Goal: Task Accomplishment & Management: Manage account settings

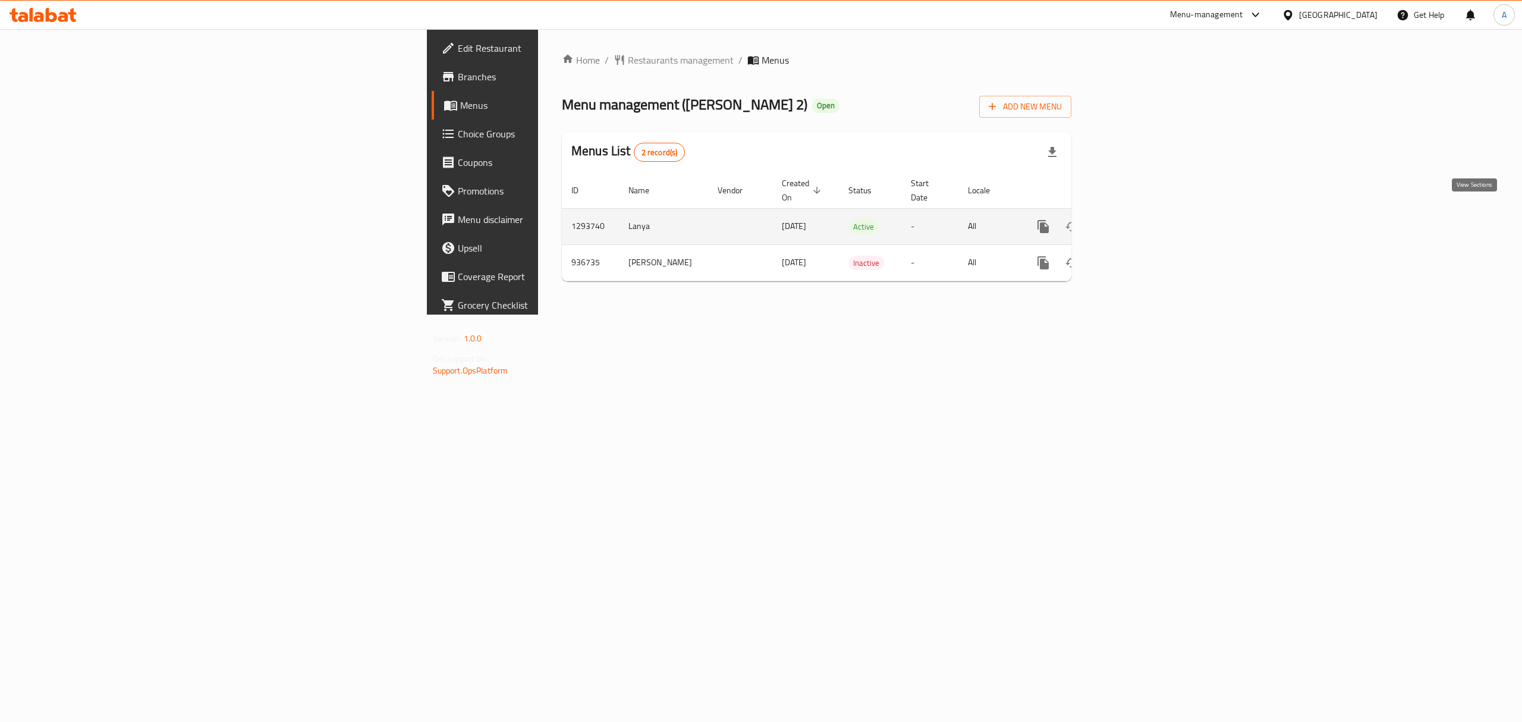
click at [1143, 212] on link "enhanced table" at bounding box center [1129, 226] width 29 height 29
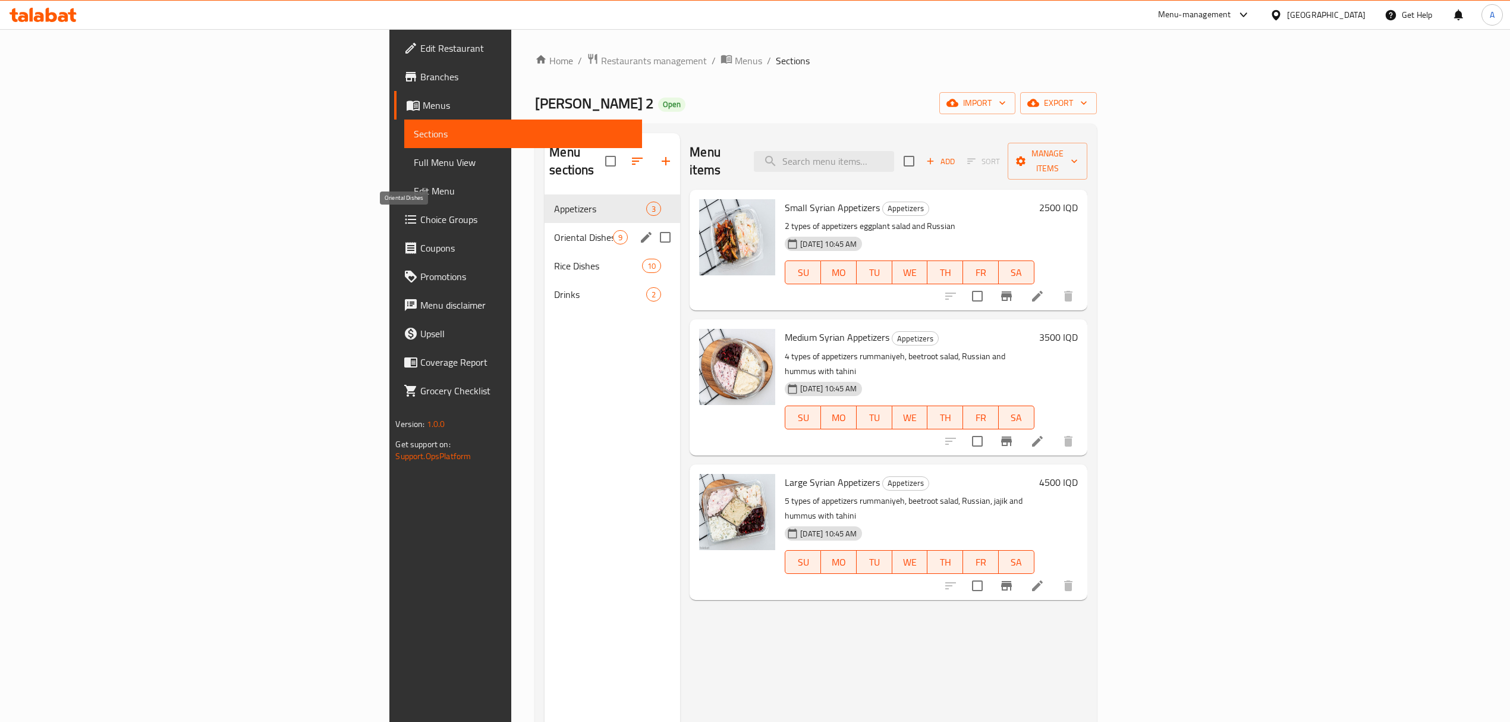
click at [554, 230] on span "Oriental Dishes" at bounding box center [583, 237] width 59 height 14
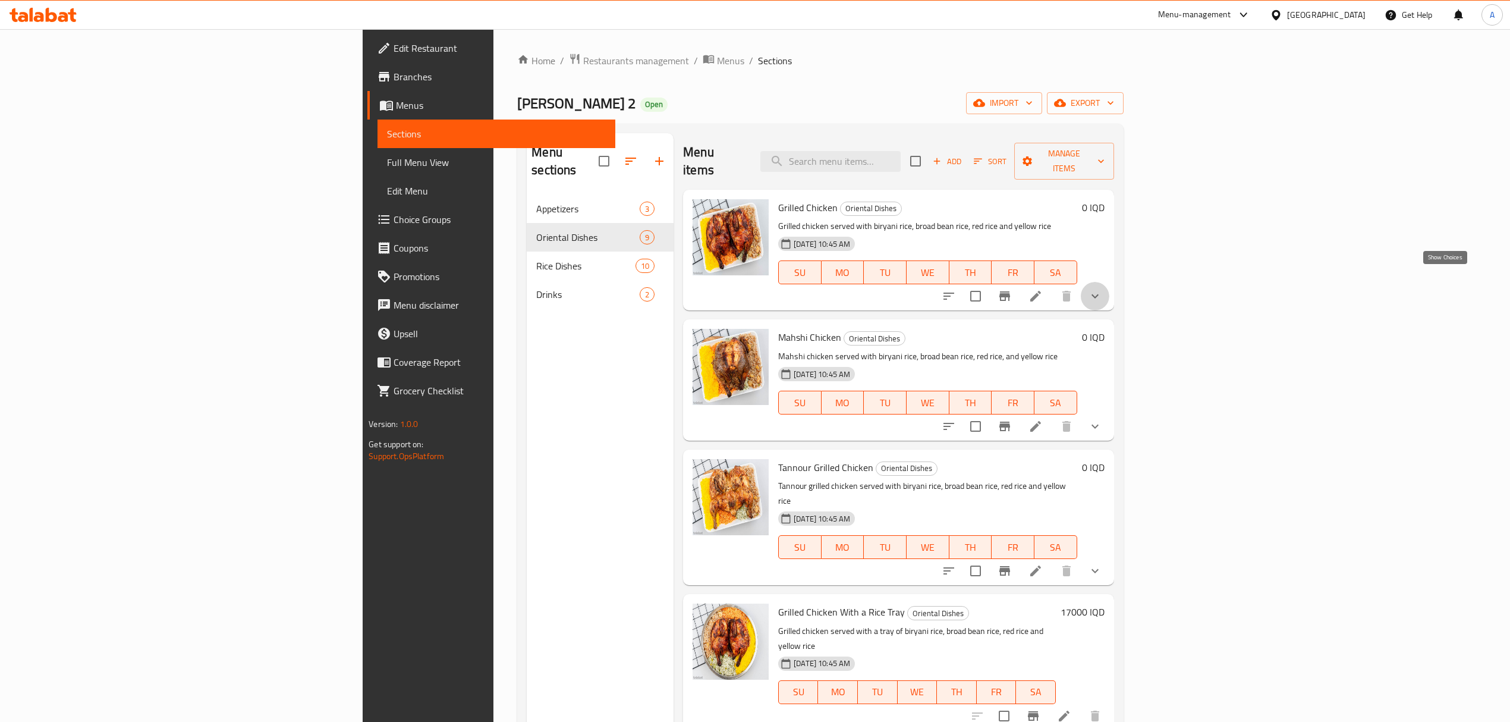
click at [1102, 289] on icon "show more" at bounding box center [1095, 296] width 14 height 14
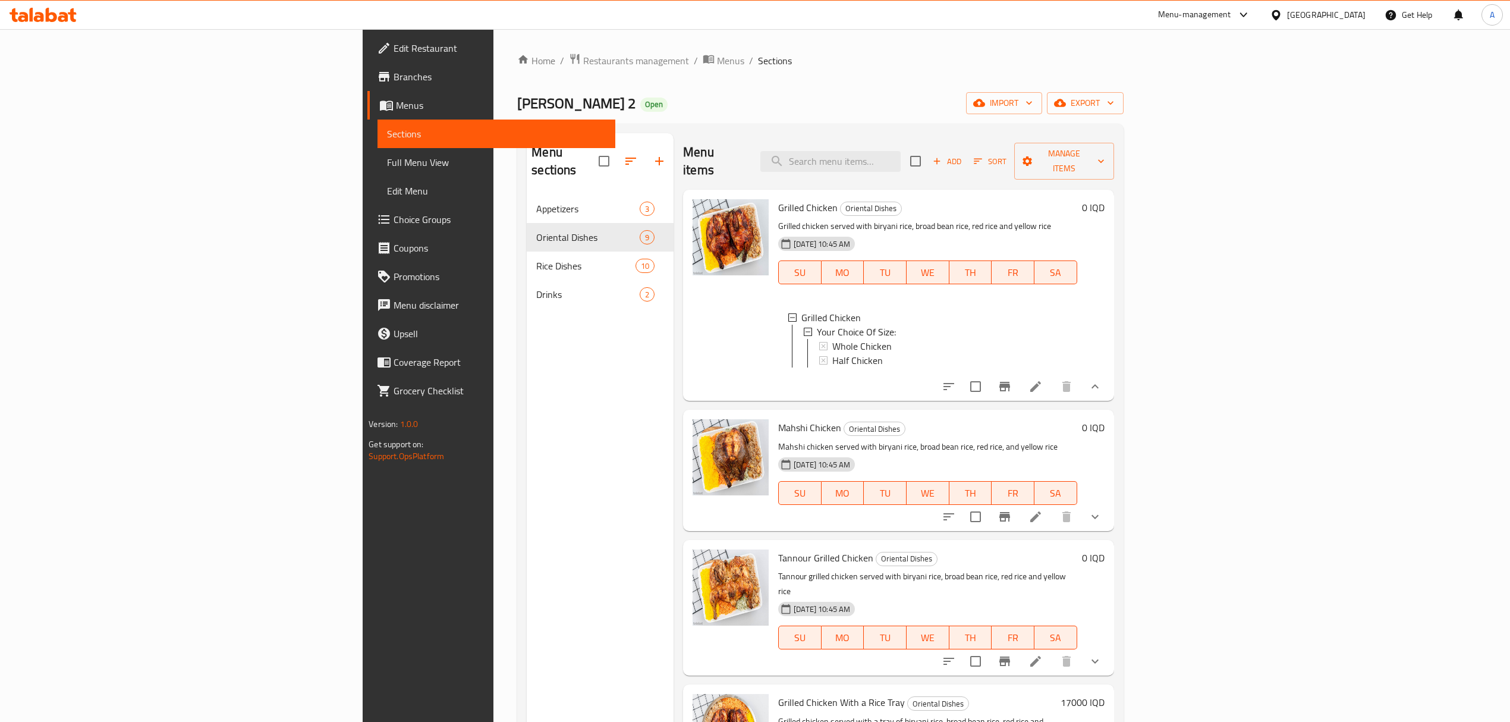
click at [1043, 379] on icon at bounding box center [1036, 386] width 14 height 14
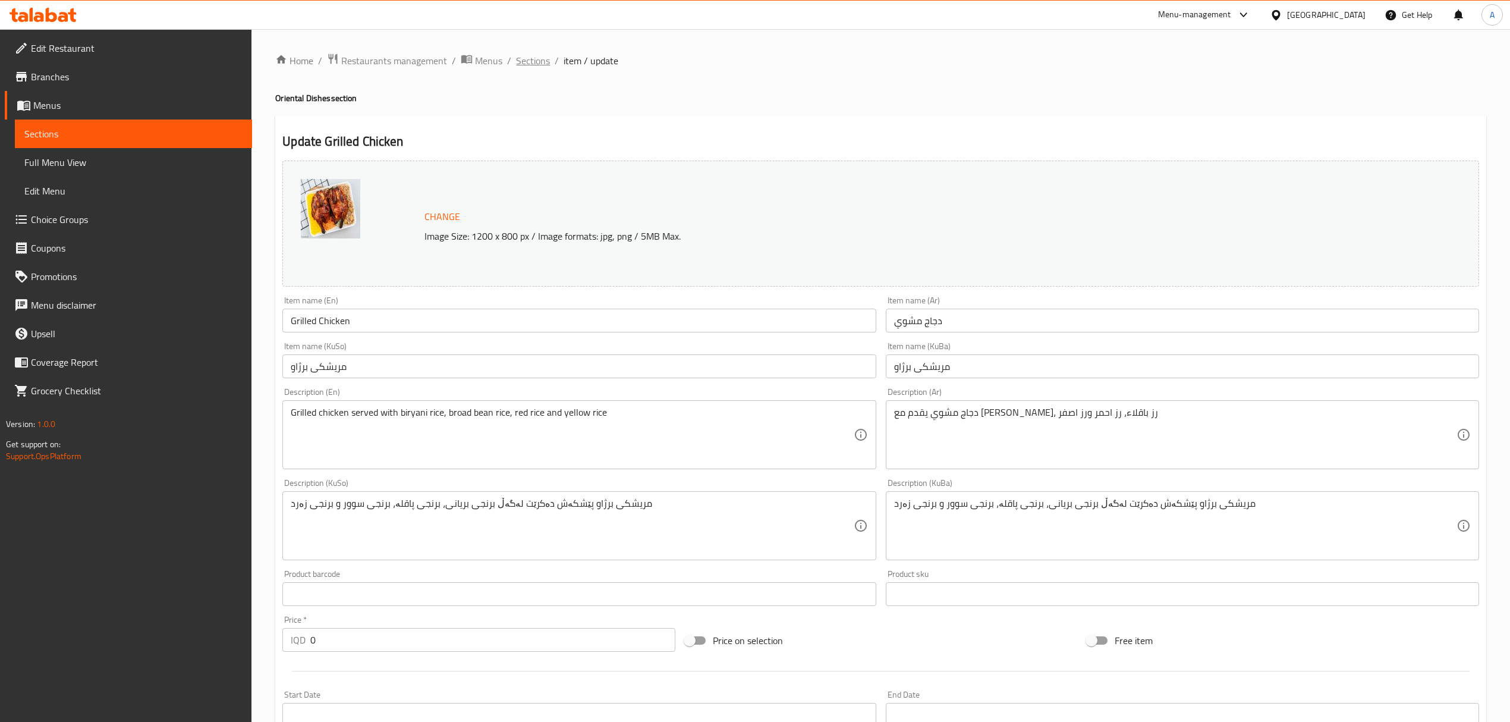
click at [526, 58] on span "Sections" at bounding box center [533, 61] width 34 height 14
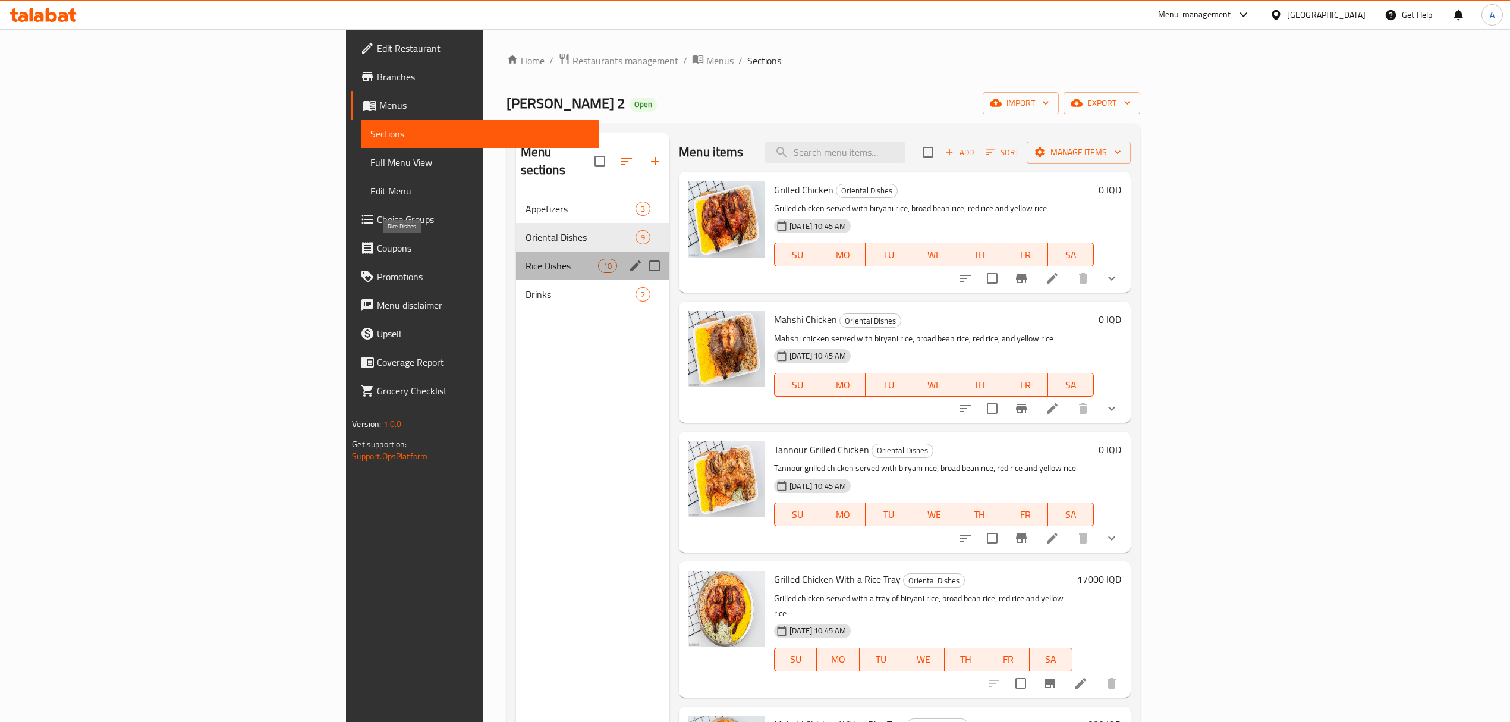
click at [526, 259] on span "Rice Dishes" at bounding box center [562, 266] width 73 height 14
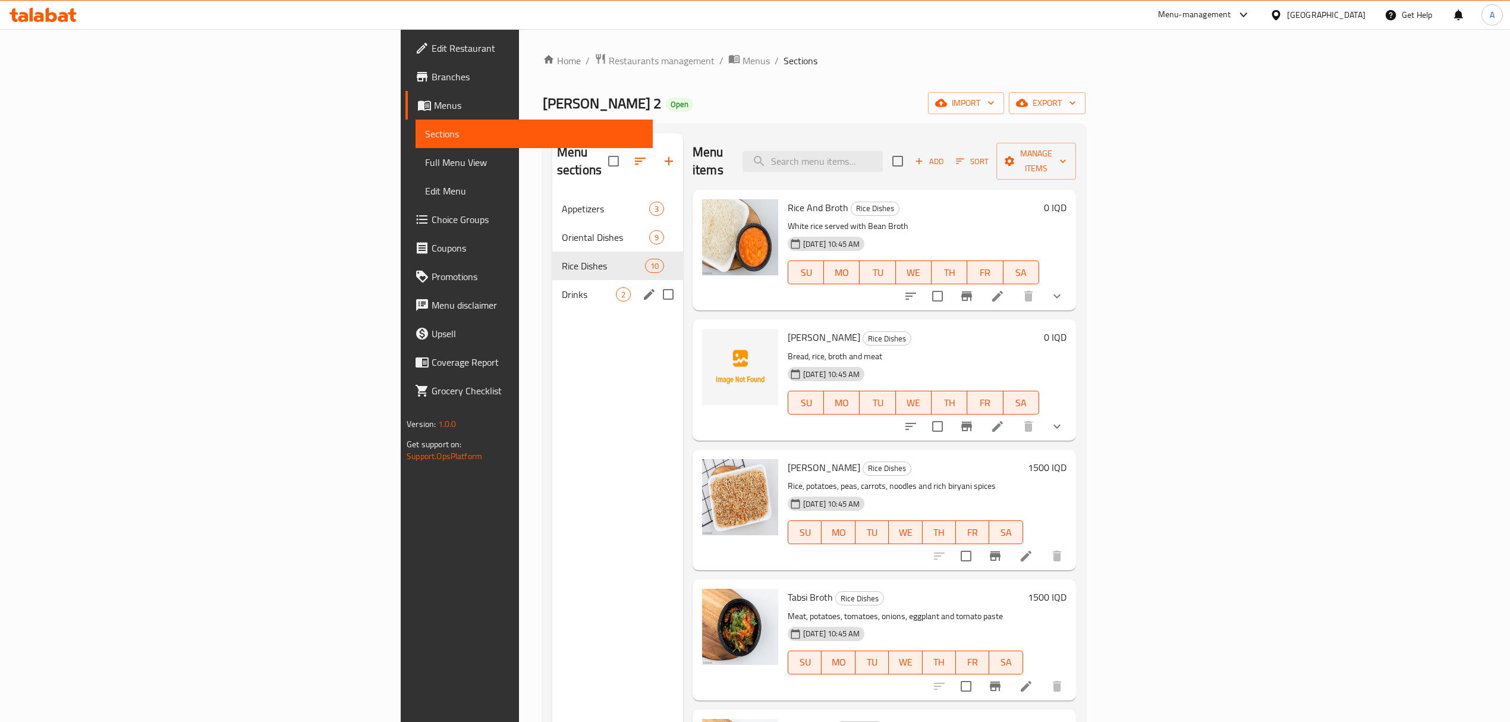
click at [552, 280] on div "Drinks 2" at bounding box center [617, 294] width 131 height 29
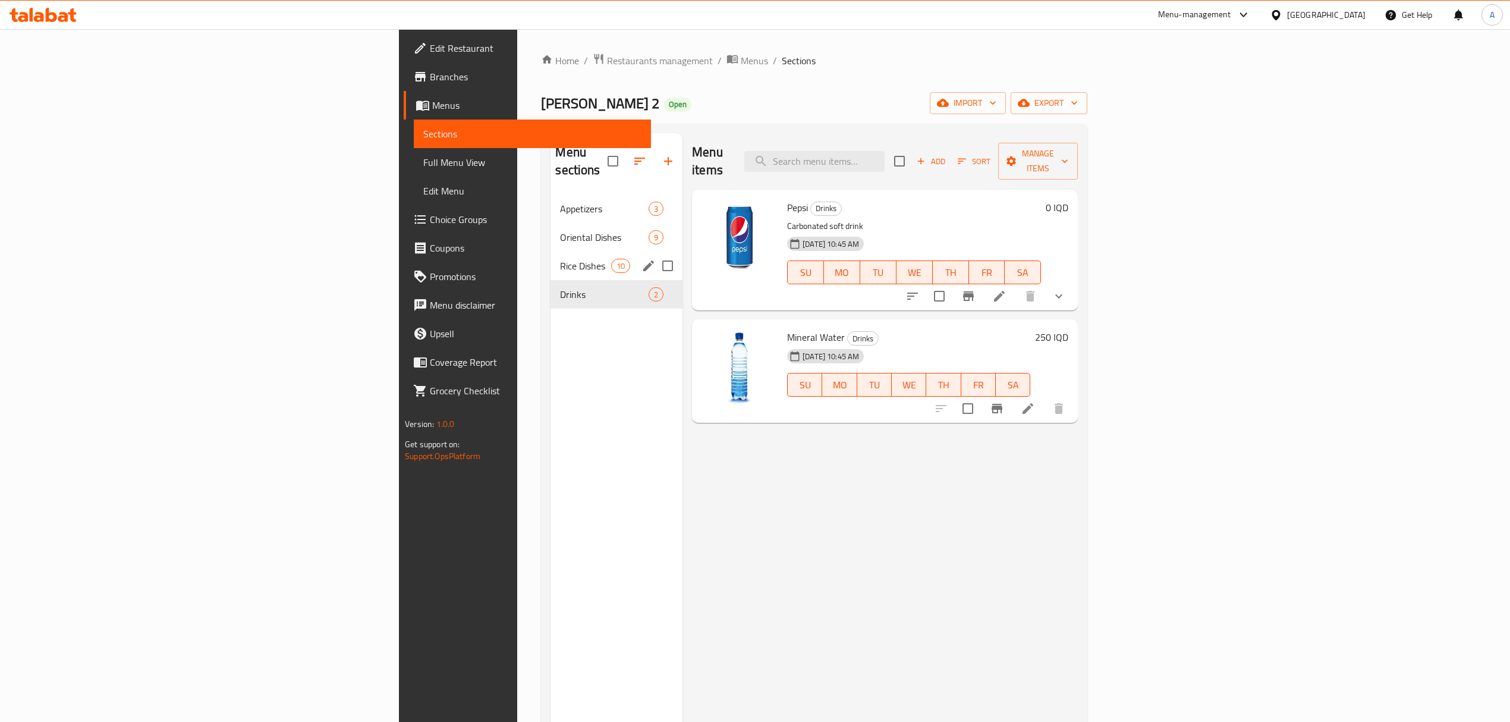
click at [560, 259] on span "Rice Dishes" at bounding box center [585, 266] width 51 height 14
